Goal: Information Seeking & Learning: Learn about a topic

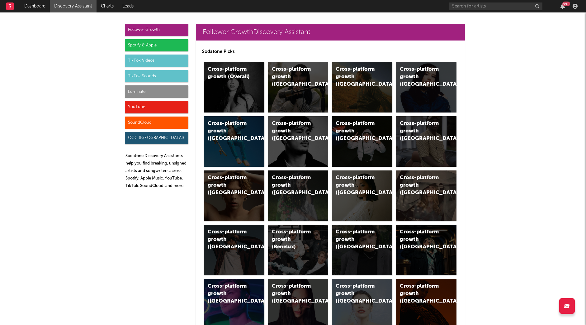
click at [142, 89] on div "Luminate" at bounding box center [157, 91] width 64 height 12
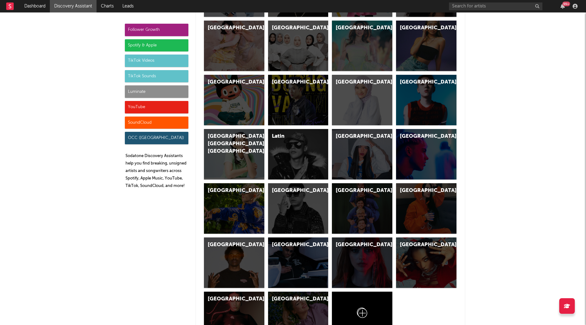
scroll to position [2765, 0]
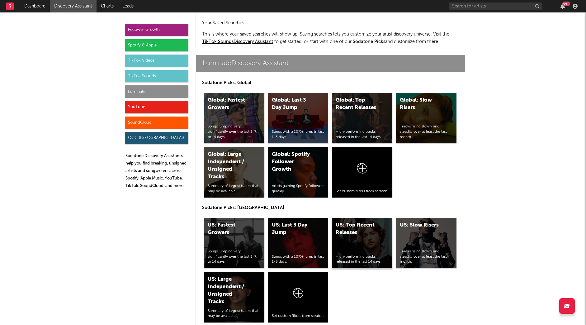
click at [346, 218] on div "US: Top Recent Releases High-performing tracks released in the last 14 days." at bounding box center [362, 243] width 60 height 50
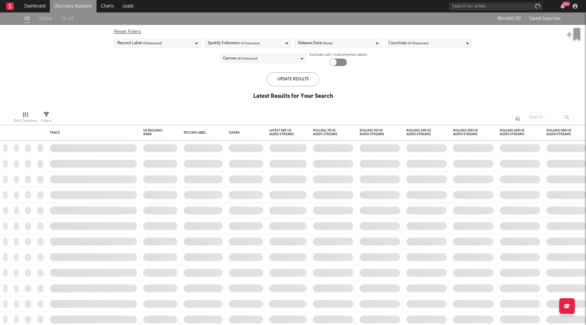
checkbox input "true"
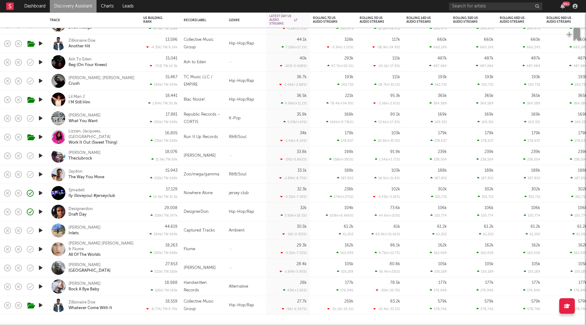
click at [207, 194] on div "Nowhere Alone" at bounding box center [198, 192] width 29 height 7
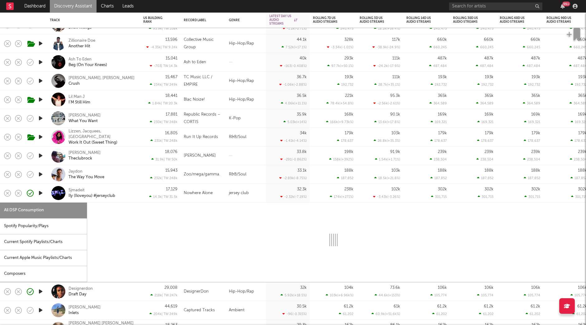
select select "1w"
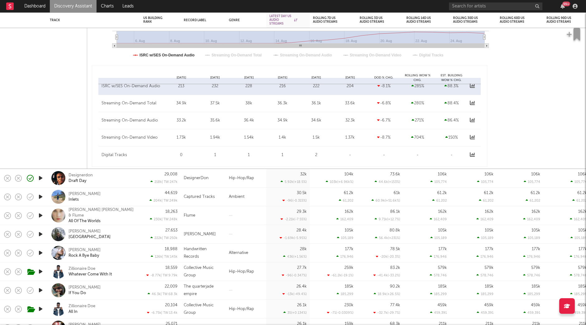
click at [296, 178] on div "32k 5.92k ( +18.5 % )" at bounding box center [287, 178] width 37 height 18
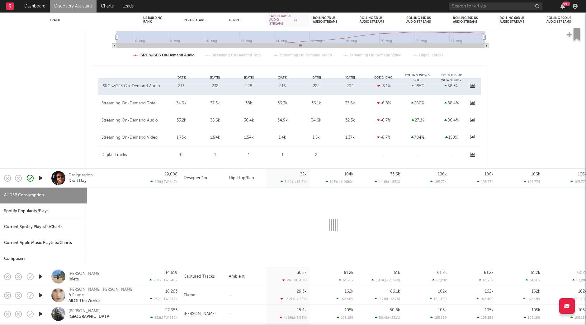
select select "1w"
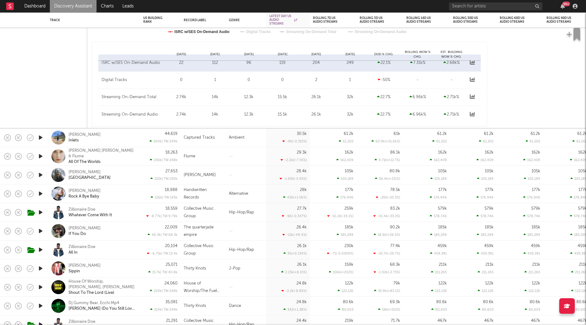
click at [74, 9] on link "Discovery Assistant" at bounding box center [73, 6] width 47 height 12
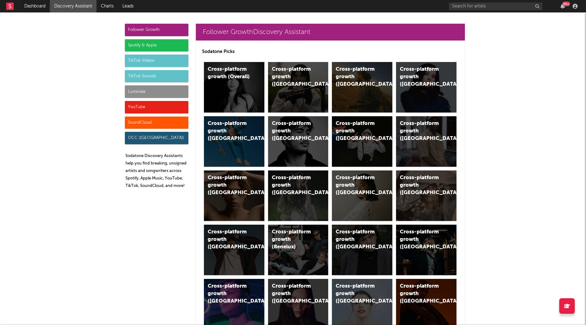
click at [148, 106] on div "YouTube" at bounding box center [157, 107] width 64 height 12
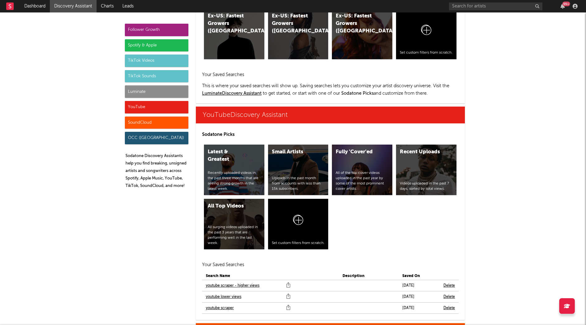
scroll to position [3546, 0]
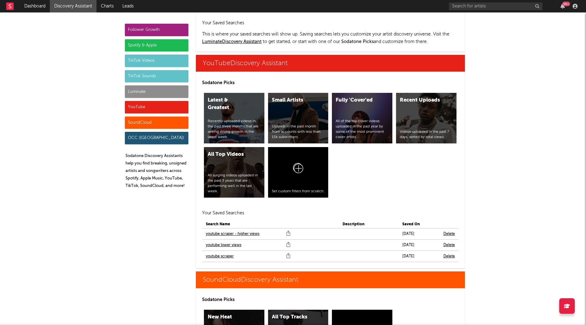
click at [149, 87] on div "Luminate" at bounding box center [157, 91] width 64 height 12
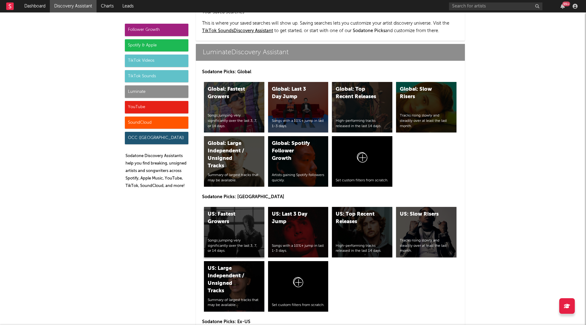
scroll to position [2765, 0]
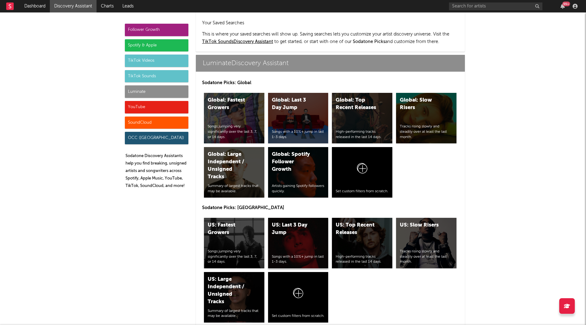
click at [301, 221] on div "US: Last 3 Day Jump Songs with a 10%+ jump in last 1-3 days." at bounding box center [298, 243] width 60 height 50
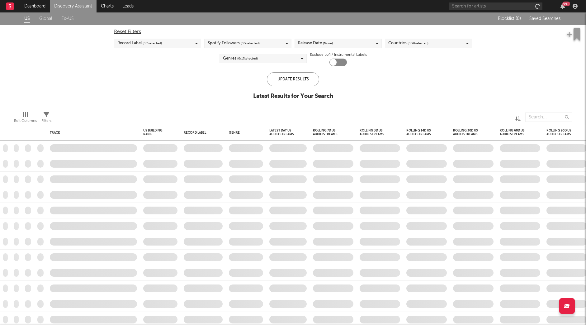
checkbox input "true"
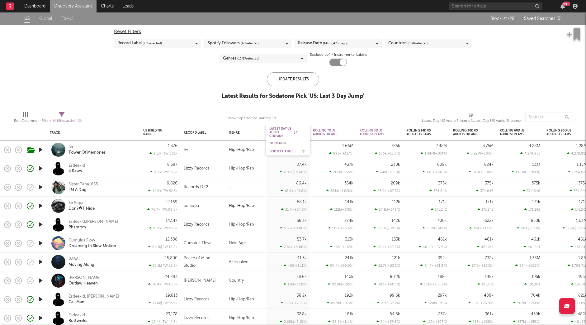
click at [280, 152] on div "DoD % Change" at bounding box center [283, 151] width 28 height 4
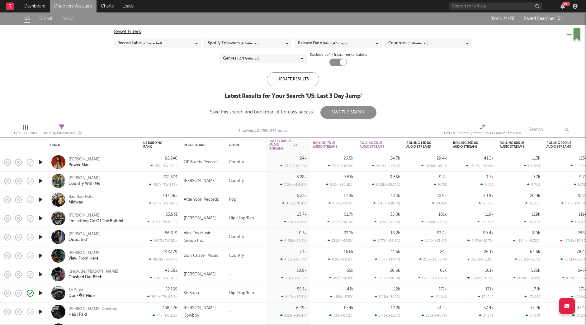
click at [121, 297] on div "So Supa Don?�T Hide" at bounding box center [102, 292] width 67 height 11
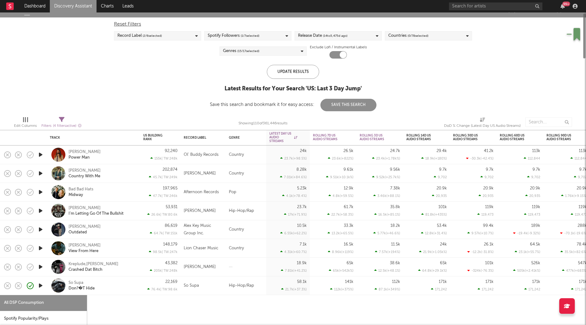
select select "1w"
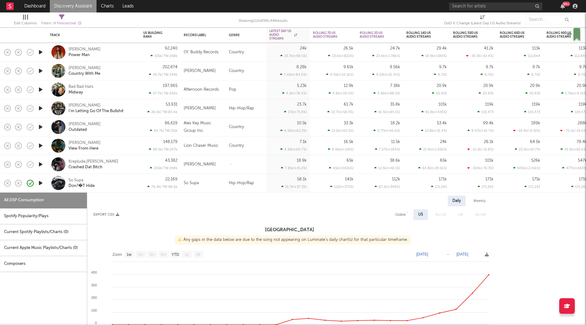
click at [40, 105] on icon "button" at bounding box center [40, 108] width 7 height 8
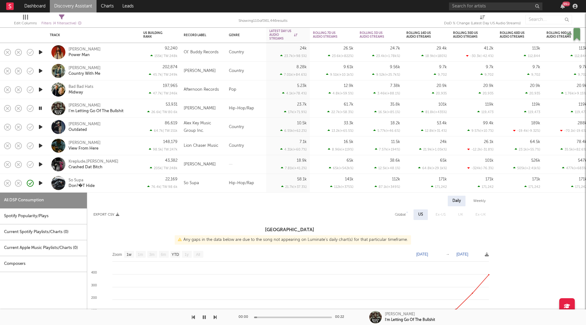
click at [141, 105] on div "53,931 26.6k | TW: 80.6k" at bounding box center [160, 108] width 40 height 19
select select "1w"
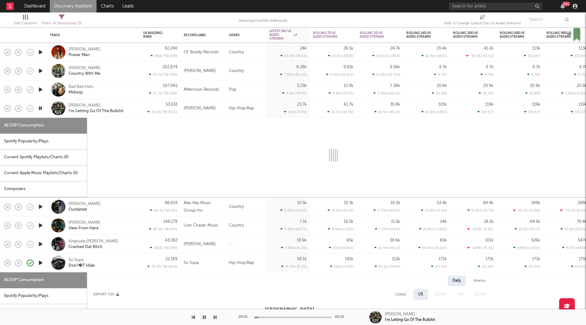
select select "1w"
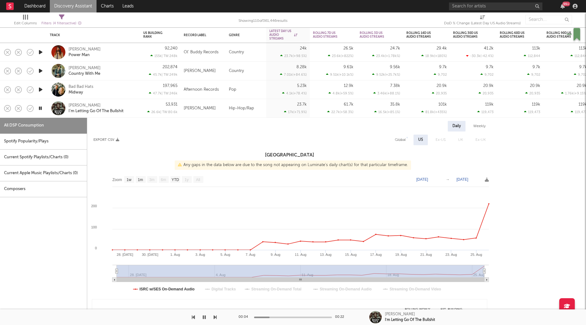
drag, startPoint x: 150, startPoint y: 104, endPoint x: 140, endPoint y: 105, distance: 10.4
click at [149, 104] on div "53,931 26.6k | TW: 80.6k" at bounding box center [160, 108] width 34 height 18
select select "1w"
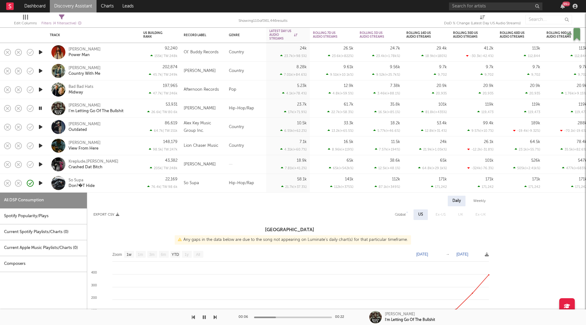
click at [141, 107] on div "53,931 26.6k | TW: 80.6k" at bounding box center [160, 108] width 40 height 19
select select "1w"
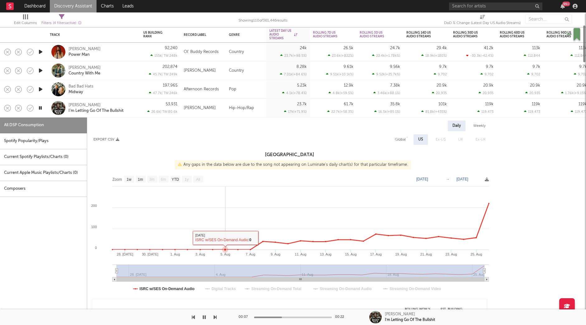
select select "1w"
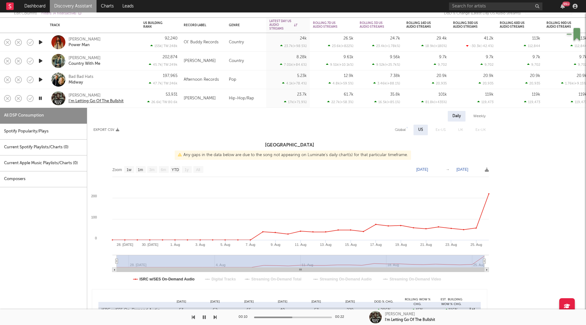
click at [101, 102] on div "I’m Letting Go Of The Bullshit" at bounding box center [96, 101] width 55 height 6
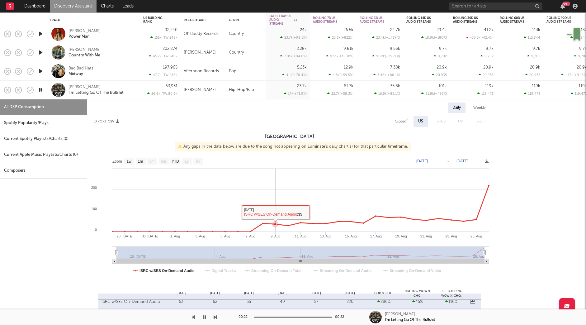
select select "1w"
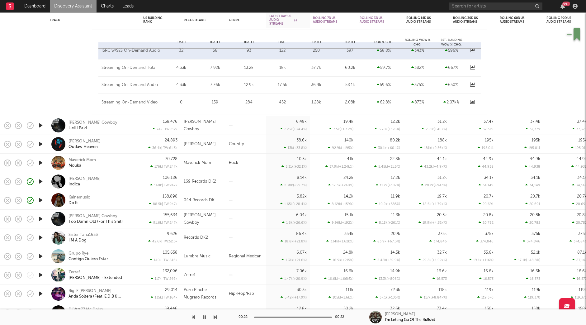
click at [40, 181] on icon "button" at bounding box center [40, 182] width 7 height 8
click at [123, 181] on div "Kai Raxx Indica" at bounding box center [102, 181] width 67 height 11
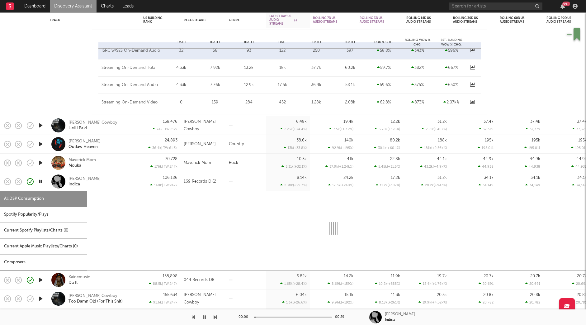
select select "1w"
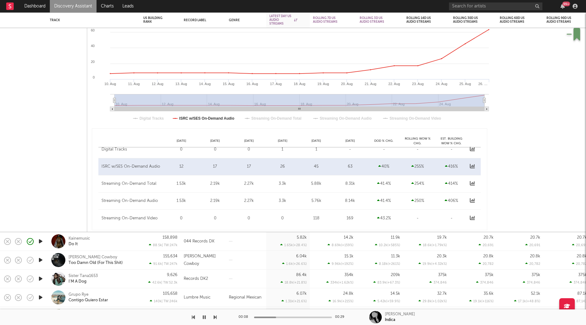
click at [39, 239] on icon "button" at bounding box center [40, 241] width 7 height 8
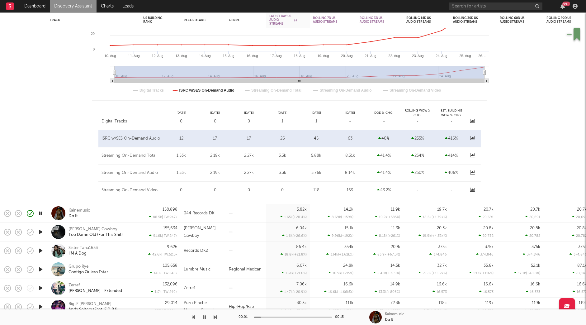
click at [106, 211] on div "Kainemusic Do It" at bounding box center [102, 213] width 67 height 11
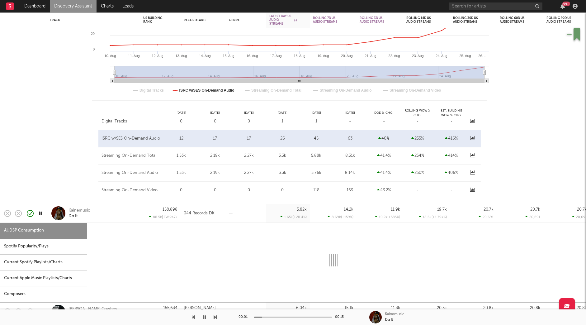
select select "1w"
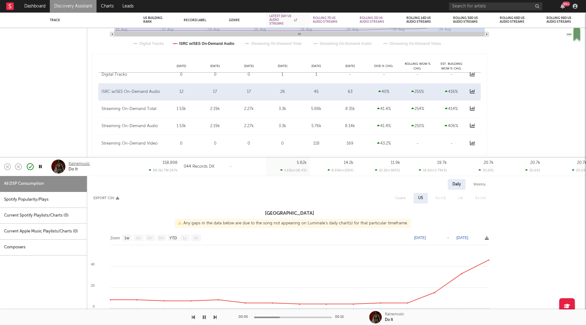
click at [78, 163] on div "Kainemusic" at bounding box center [79, 164] width 21 height 6
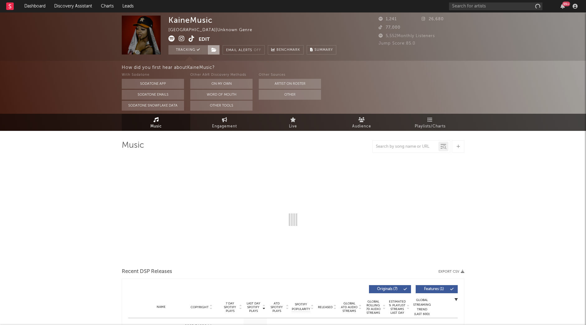
select select "1w"
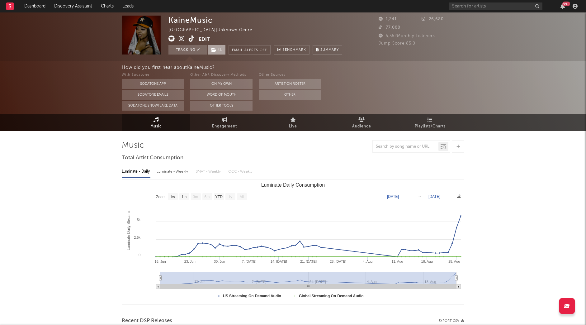
click at [219, 48] on span "( 1 )" at bounding box center [216, 49] width 18 height 9
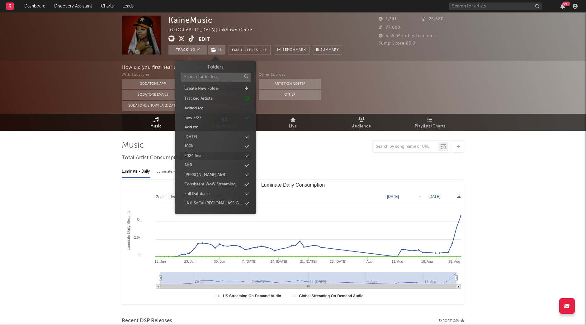
scroll to position [587, 0]
click at [206, 167] on div "new 9/2" at bounding box center [216, 167] width 72 height 8
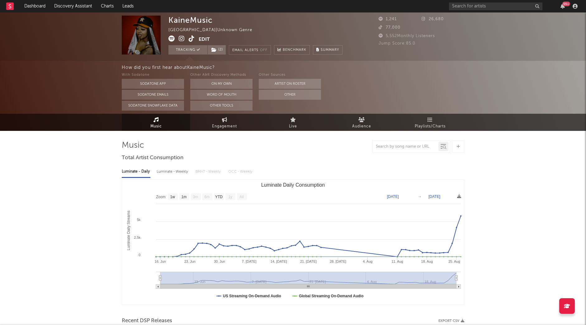
click at [183, 38] on icon at bounding box center [182, 39] width 6 height 6
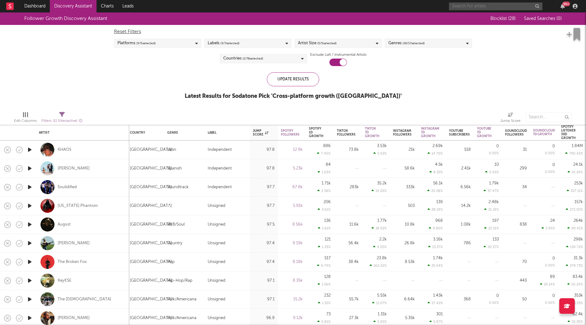
click at [490, 4] on input "text" at bounding box center [495, 6] width 93 height 8
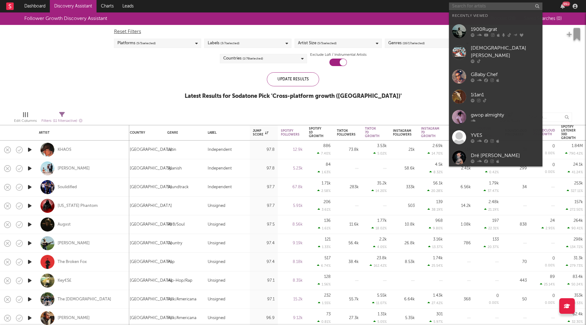
paste input "https://www.youtube.com/watch?v=yo5fNVB2L8Q"
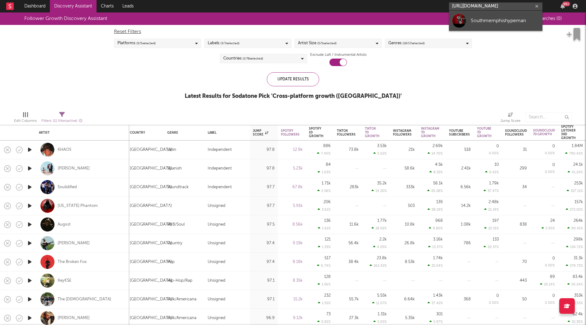
type input "https://www.youtube.com/watch?v=yo5fNVB2L8Q"
click at [480, 22] on div "Southmemphishypeman" at bounding box center [505, 20] width 69 height 7
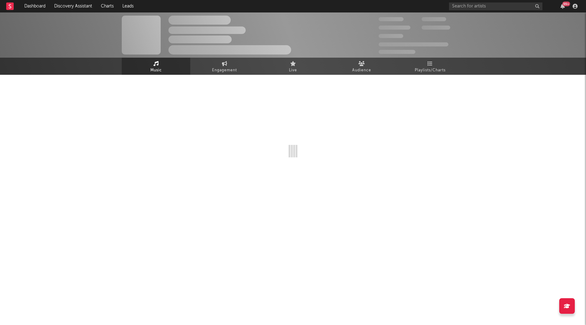
select select "1w"
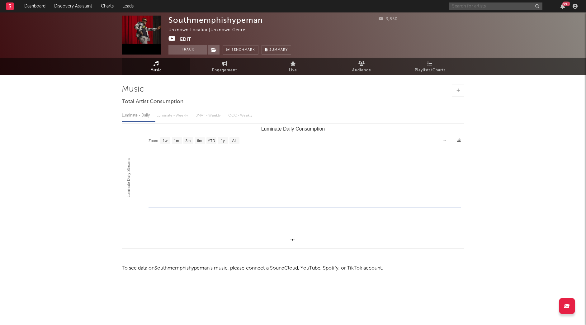
click at [462, 5] on input "text" at bounding box center [495, 6] width 93 height 8
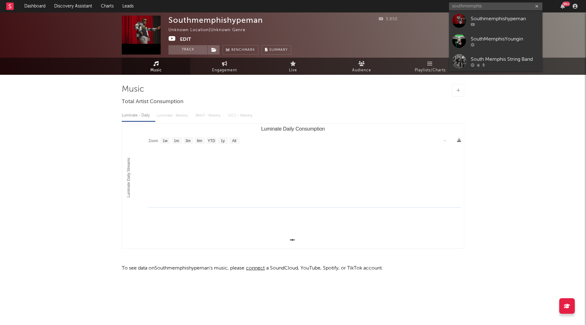
drag, startPoint x: 486, startPoint y: 8, endPoint x: 424, endPoint y: 3, distance: 62.2
click at [424, 3] on nav "Dashboard Discovery Assistant Charts Leads southmemphis 99 +" at bounding box center [293, 6] width 586 height 12
paste input "https://www.tiktok.com/@casirightnow3"
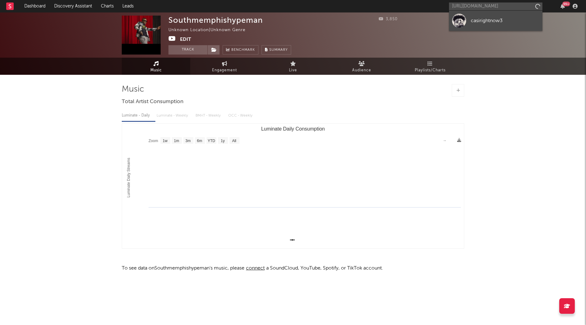
type input "https://www.tiktok.com/@casirightnow"
click at [481, 26] on link "casirightnow3" at bounding box center [495, 21] width 93 height 20
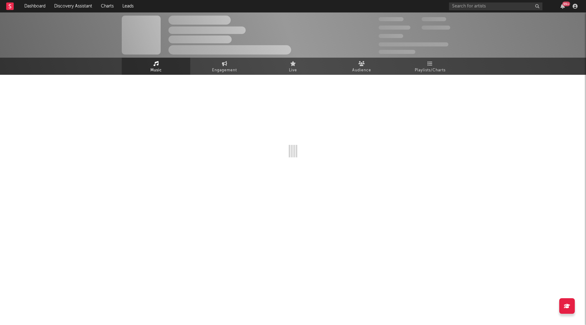
select select "1w"
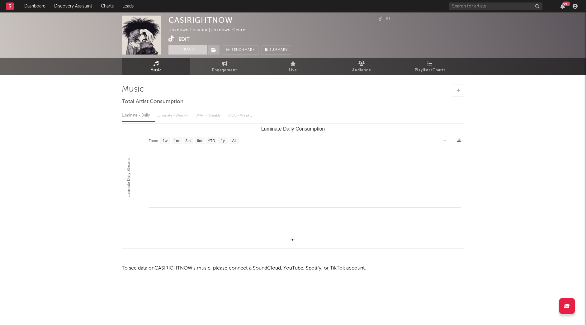
click at [174, 48] on button "Track" at bounding box center [187, 49] width 39 height 9
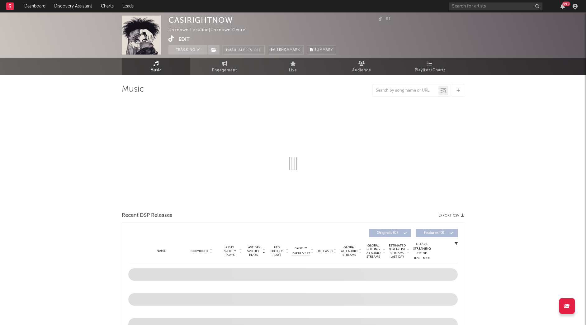
select select "1w"
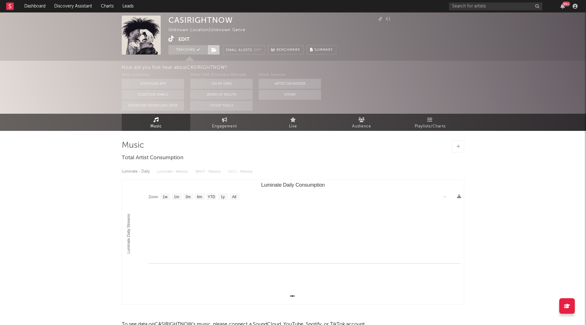
click at [213, 51] on icon at bounding box center [213, 50] width 5 height 4
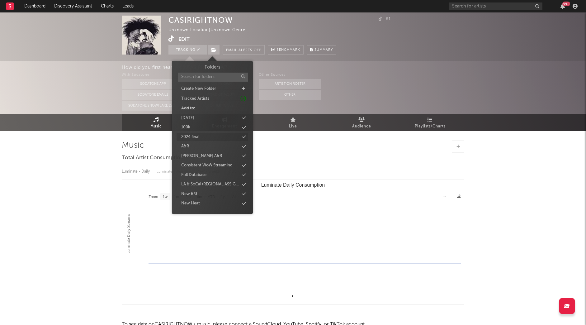
scroll to position [577, 0]
click at [192, 170] on div "new 9/2" at bounding box center [188, 167] width 15 height 6
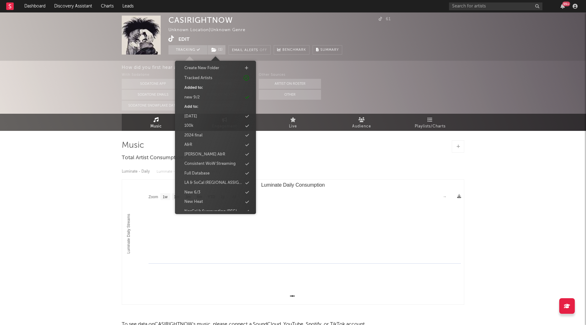
scroll to position [0, 0]
click at [202, 78] on input "text" at bounding box center [216, 77] width 70 height 9
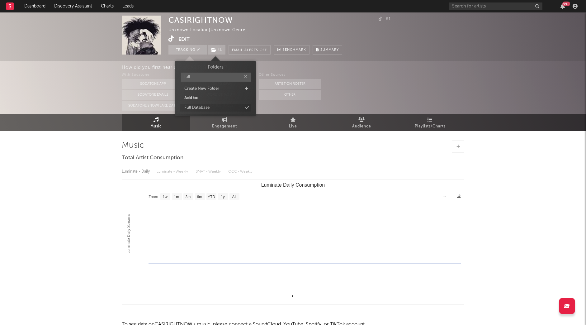
type input "full"
click at [197, 107] on div "Full Database" at bounding box center [196, 108] width 25 height 6
